Goal: Learn about a topic

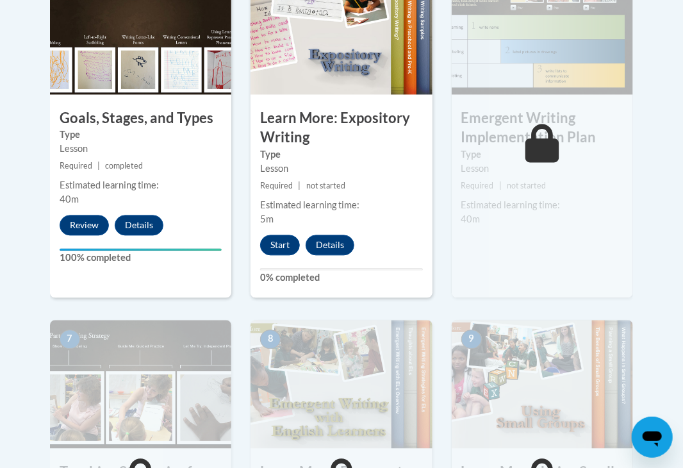
scroll to position [837, 0]
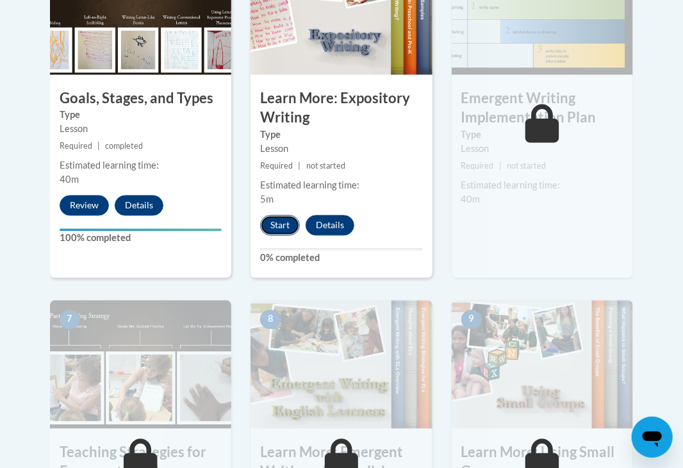
click at [281, 229] on button "Start" at bounding box center [280, 225] width 40 height 20
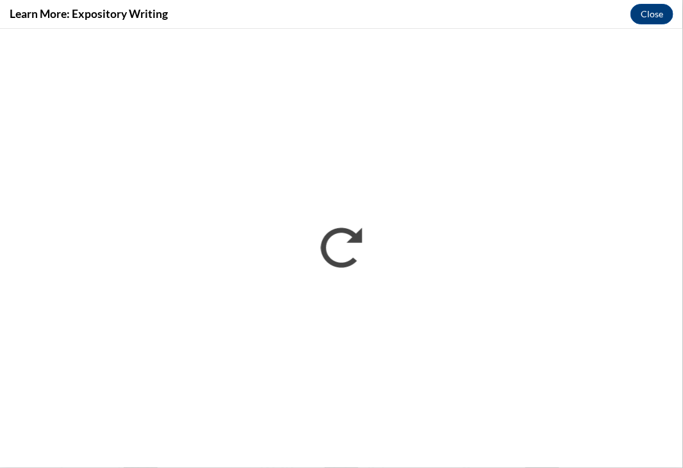
scroll to position [0, 0]
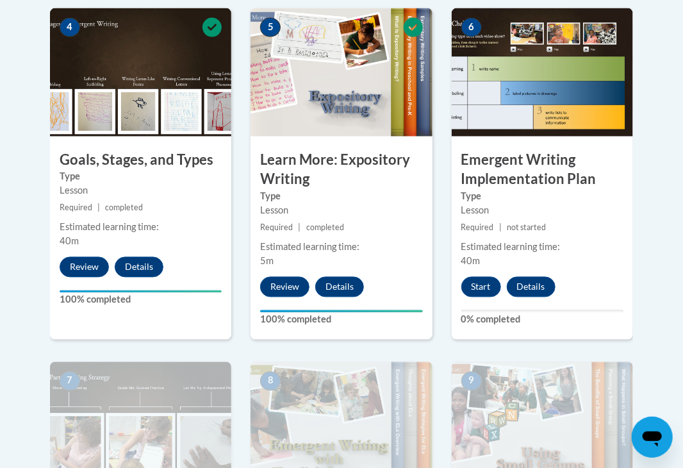
scroll to position [773, 0]
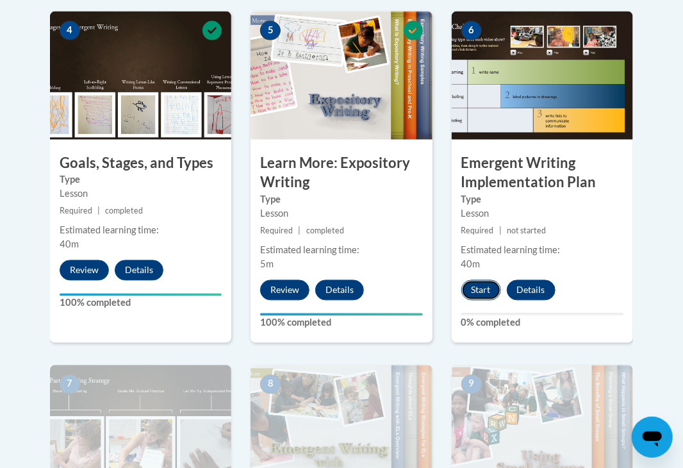
click at [488, 291] on button "Start" at bounding box center [481, 290] width 40 height 20
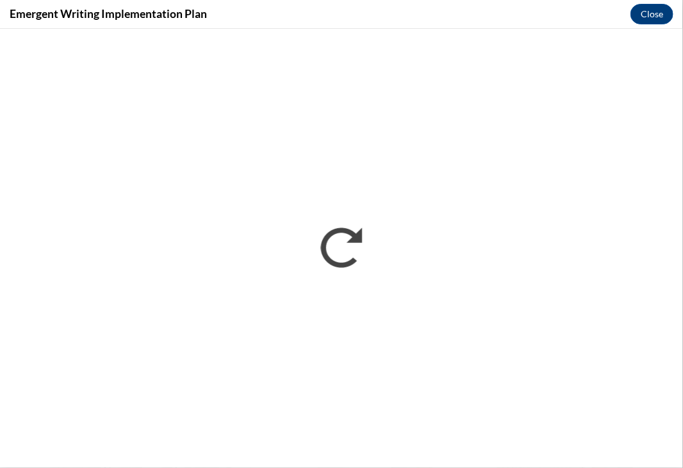
scroll to position [0, 0]
